Goal: Transaction & Acquisition: Obtain resource

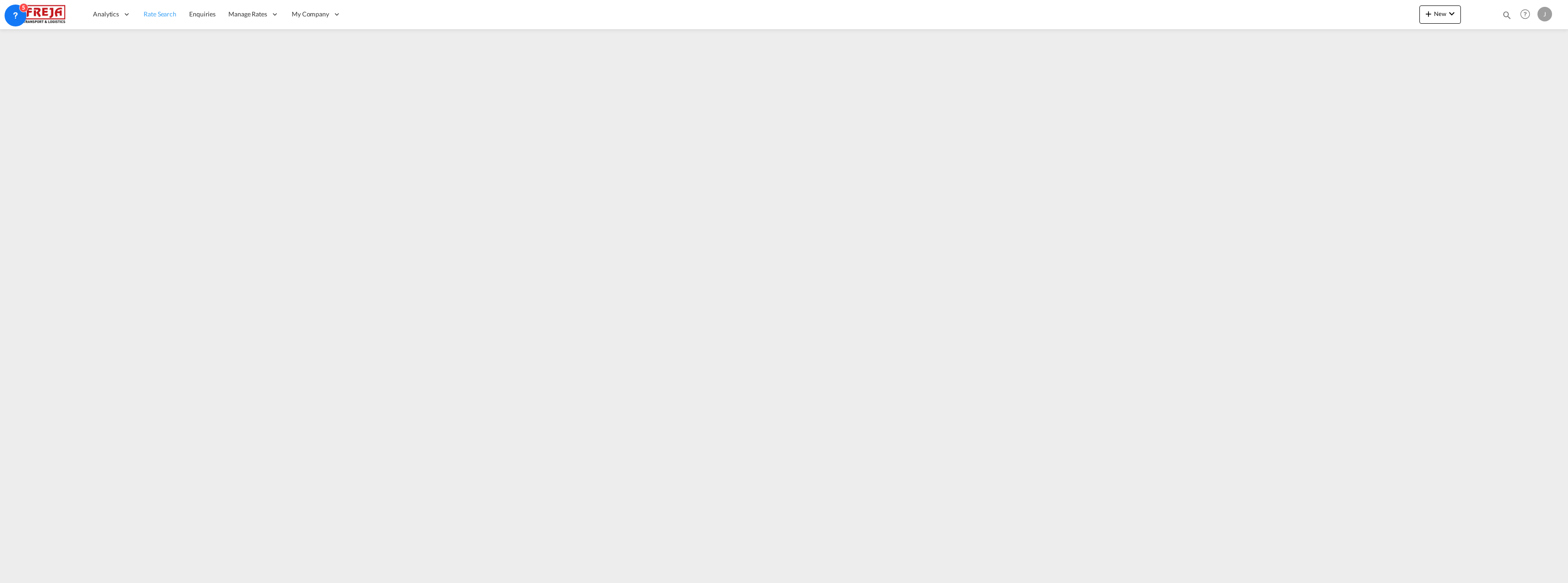
click at [173, 13] on span "Rate Search" at bounding box center [160, 13] width 33 height 8
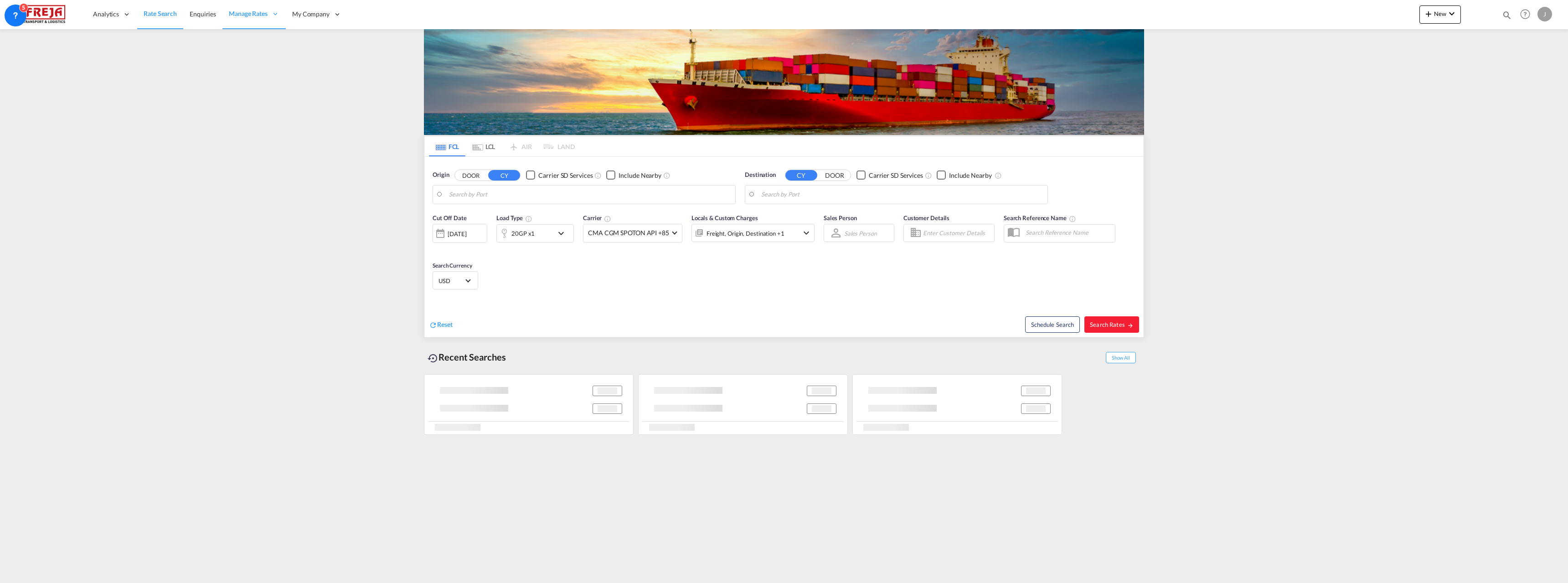
type input "[GEOGRAPHIC_DATA] ([GEOGRAPHIC_DATA]), [GEOGRAPHIC_DATA]"
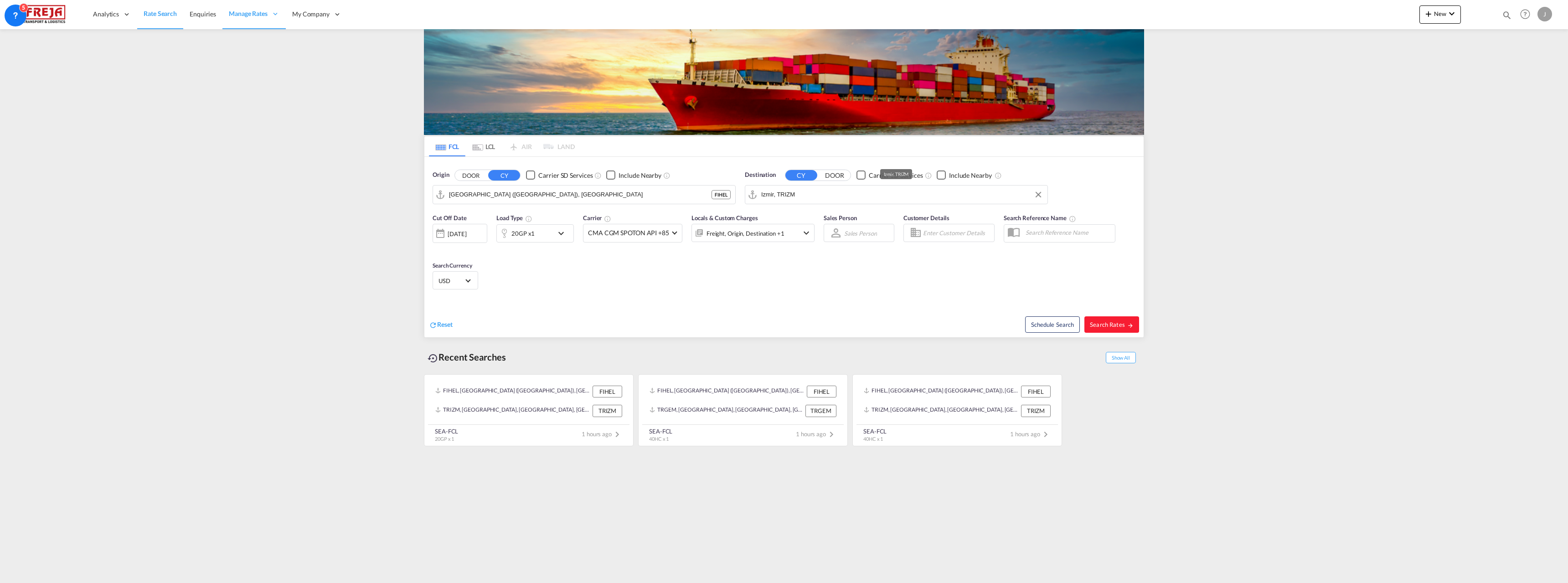
click at [814, 195] on input "Izmir, TRIZM" at bounding box center [902, 195] width 282 height 13
drag, startPoint x: 796, startPoint y: 196, endPoint x: 729, endPoint y: 197, distance: 67.0
click at [814, 198] on input "begze" at bounding box center [902, 195] width 282 height 13
click at [799, 215] on div "Gebze Turkey TRGEB" at bounding box center [831, 219] width 173 height 27
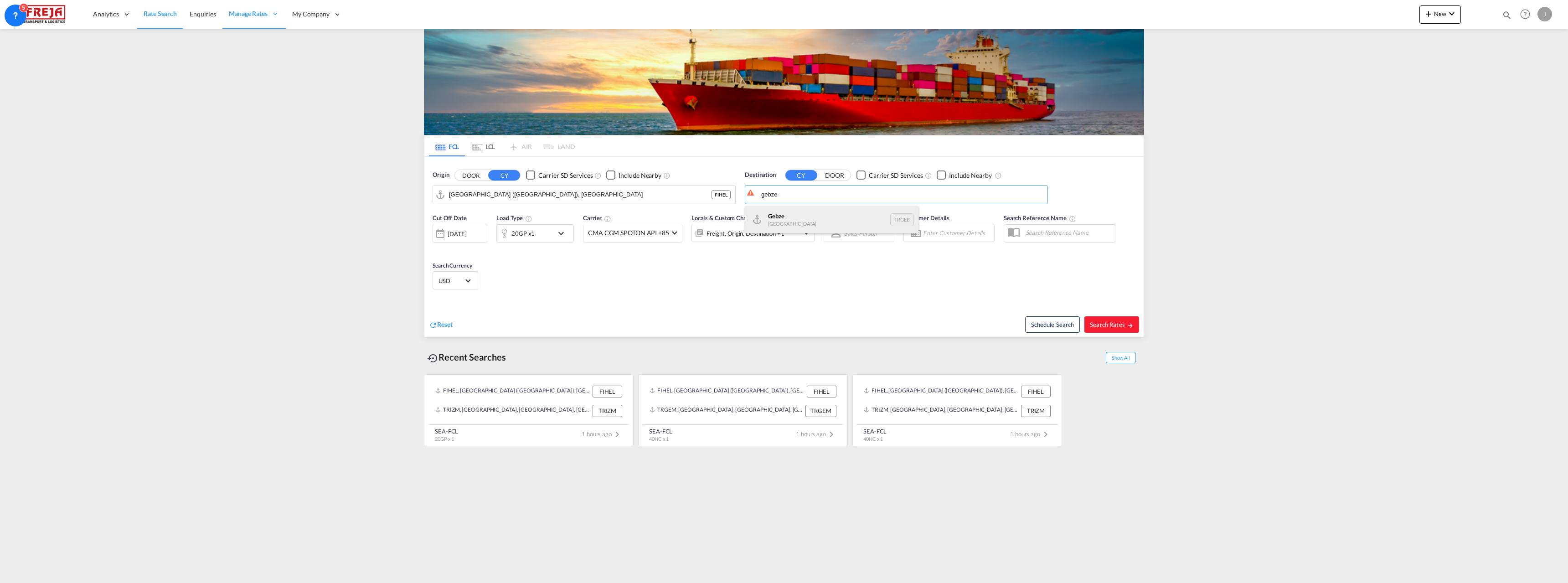
type input "Gebze, TRGEB"
click at [1098, 322] on span "Search Rates" at bounding box center [1111, 324] width 44 height 7
type input "FIHEL to TRGEB / 10 Sep 2025"
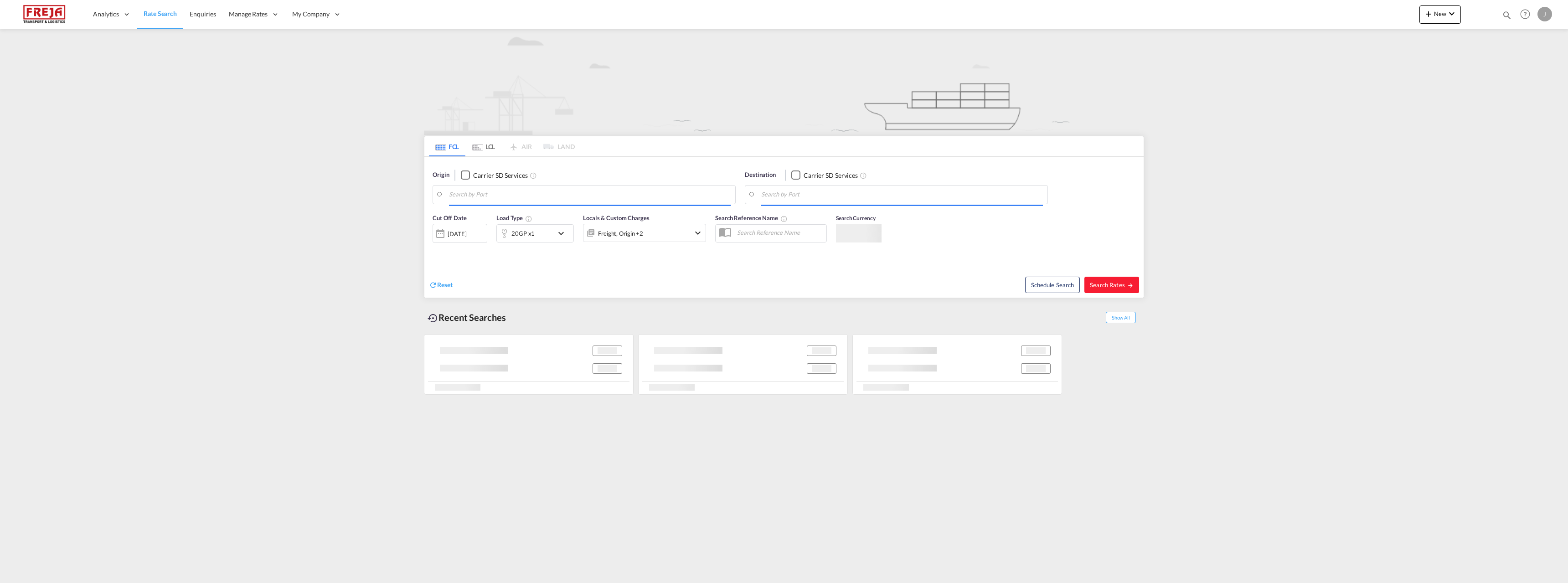
type input "[GEOGRAPHIC_DATA] ([GEOGRAPHIC_DATA]), [GEOGRAPHIC_DATA]"
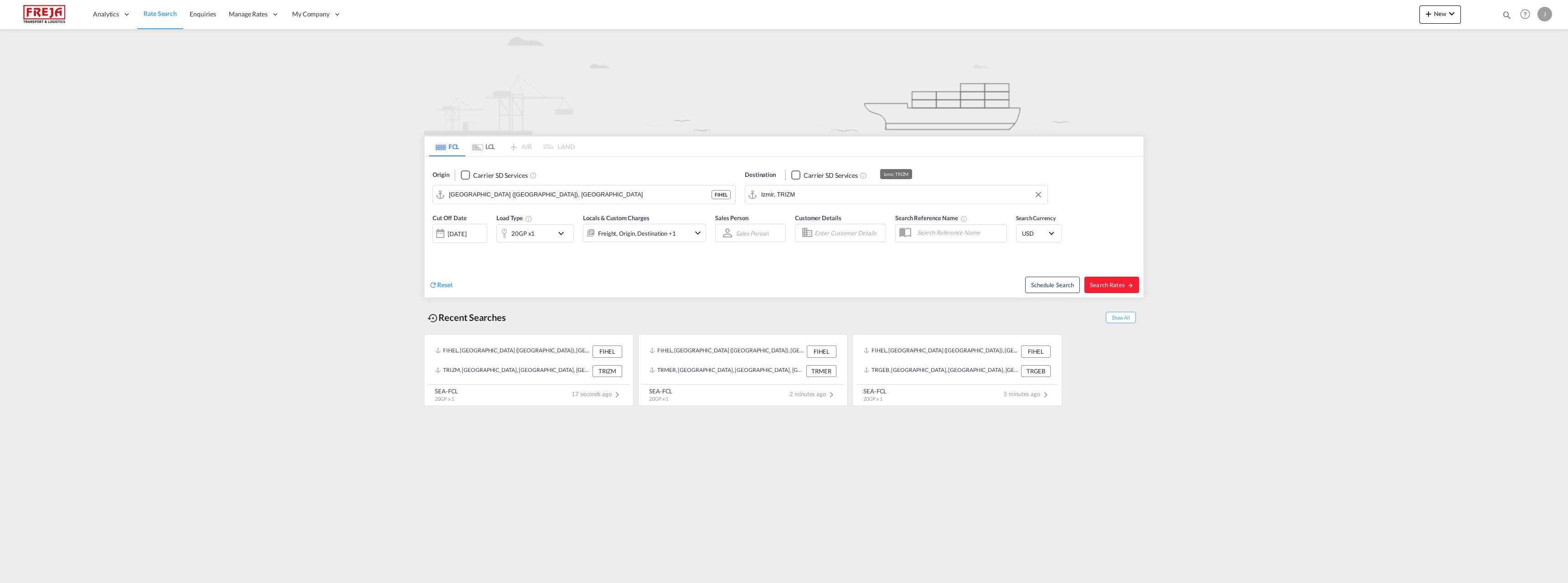
click at [790, 195] on input "Izmir, TRIZM" at bounding box center [902, 195] width 282 height 13
type input "h"
click at [796, 228] on div "Gemlik [GEOGRAPHIC_DATA] TRGEM" at bounding box center [831, 219] width 173 height 27
type input "Gemlik, TRGEM"
click at [1102, 286] on span "Search Rates" at bounding box center [1111, 285] width 44 height 7
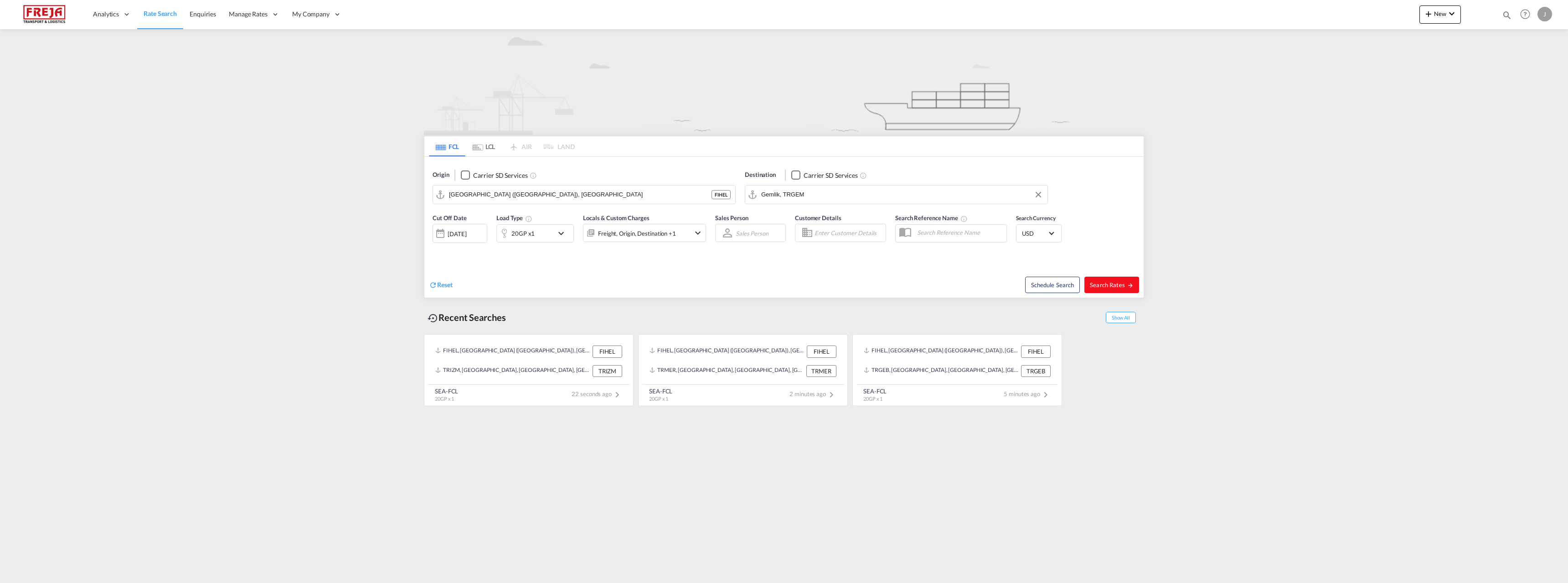
type input "FIHEL to TRGEM / [DATE]"
